Goal: Information Seeking & Learning: Learn about a topic

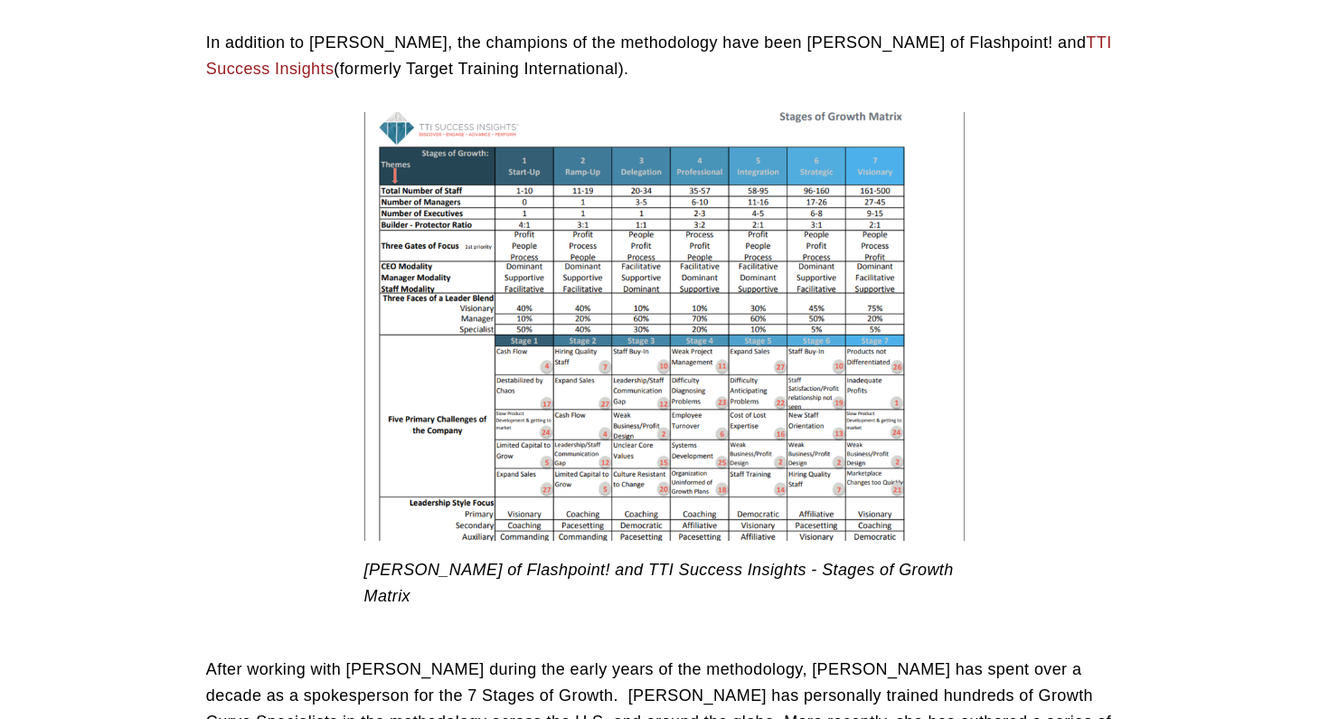
scroll to position [1694, 0]
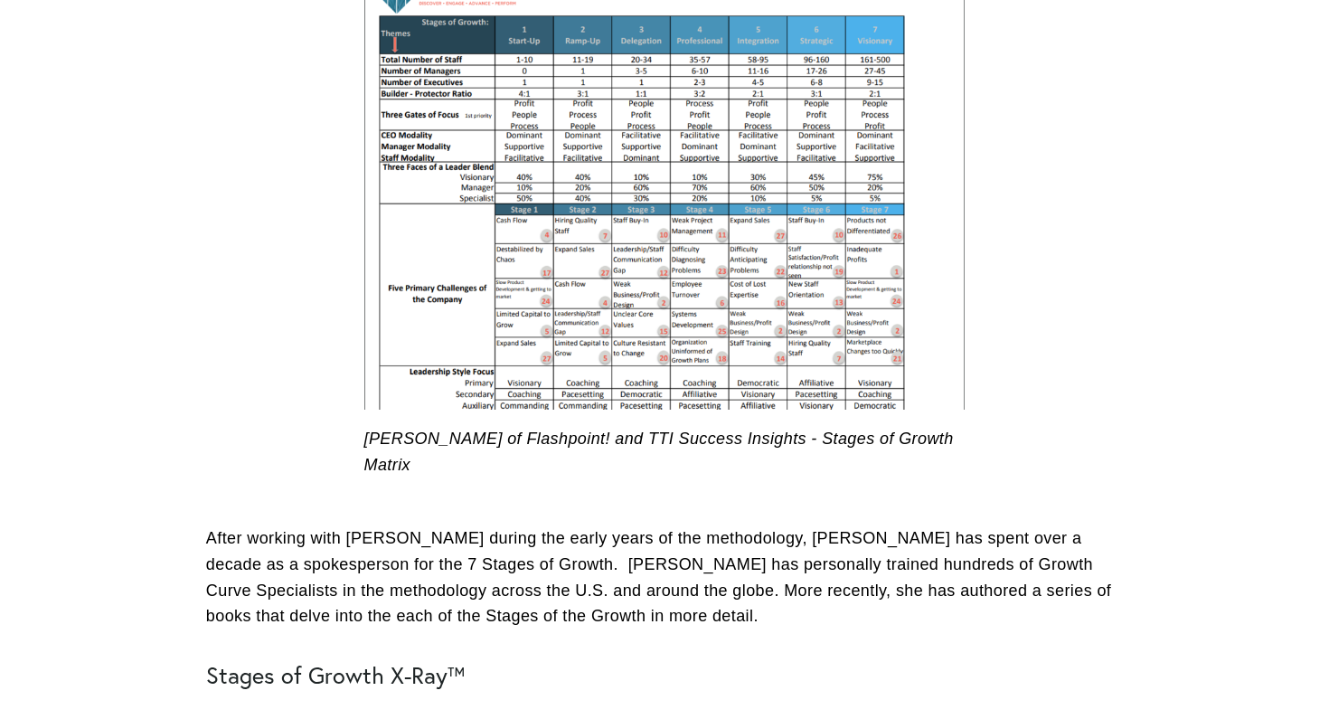
click at [620, 271] on div at bounding box center [664, 195] width 601 height 429
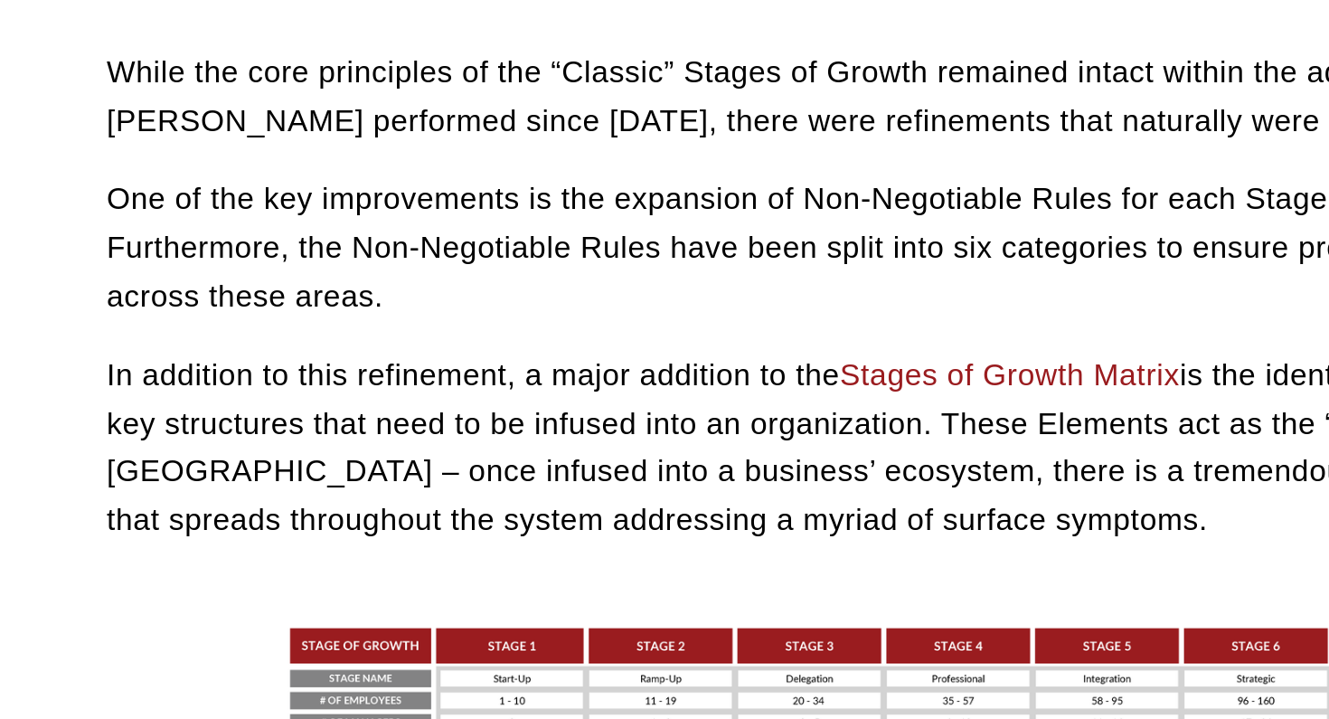
scroll to position [5081, 0]
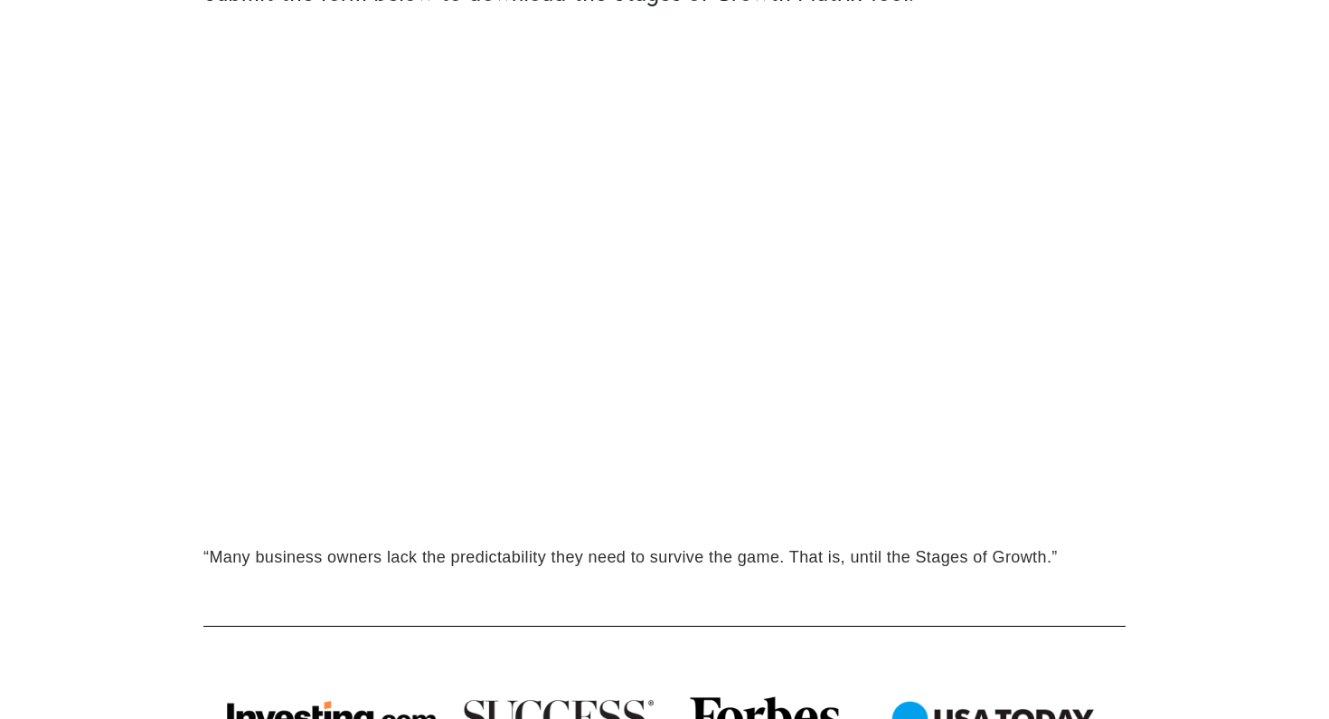
scroll to position [830, 0]
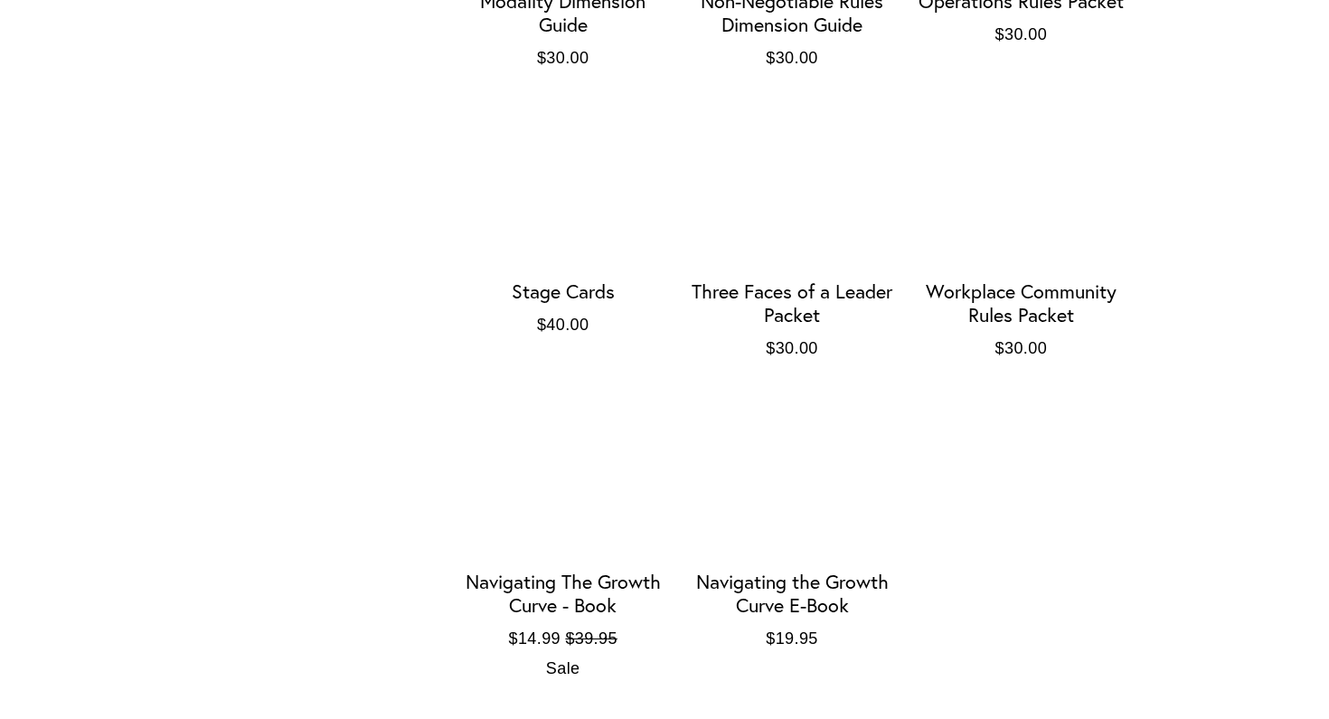
scroll to position [2207, 0]
